Goal: Navigation & Orientation: Go to known website

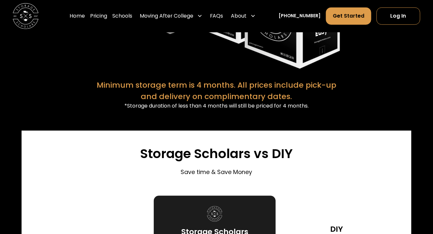
scroll to position [1335, 0]
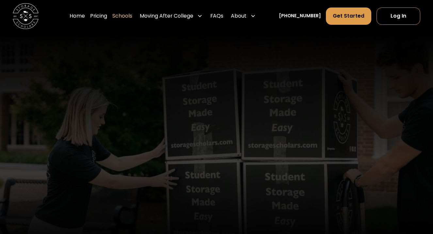
scroll to position [229, 0]
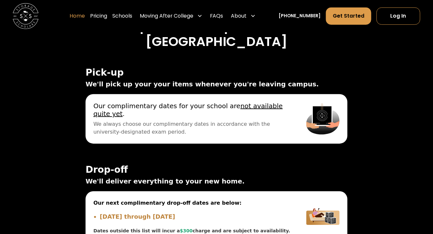
click at [80, 17] on link "Home" at bounding box center [77, 16] width 15 height 18
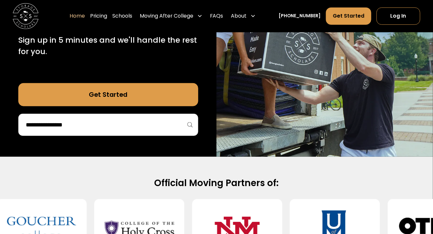
scroll to position [131, 0]
